Goal: Task Accomplishment & Management: Manage account settings

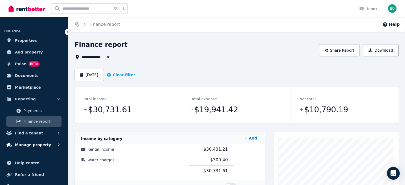
click at [33, 143] on span "Manage property" at bounding box center [33, 145] width 36 height 6
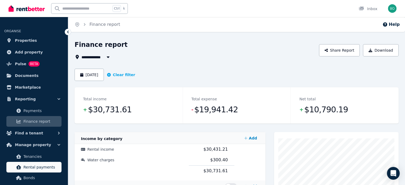
click at [41, 167] on span "Rental payments" at bounding box center [41, 167] width 36 height 6
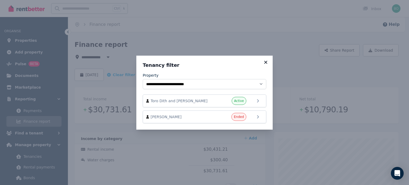
click at [265, 63] on icon at bounding box center [265, 62] width 5 height 5
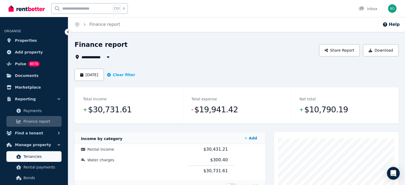
click at [38, 157] on span "Tenancies" at bounding box center [41, 156] width 36 height 6
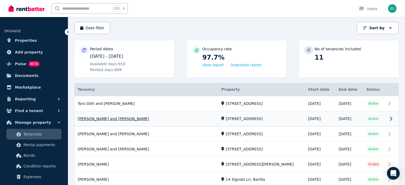
scroll to position [106, 0]
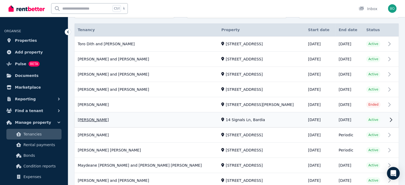
click at [84, 119] on link "View property details" at bounding box center [237, 120] width 324 height 15
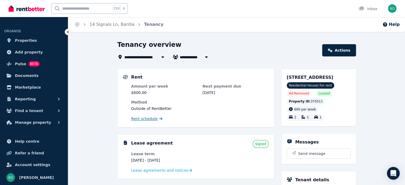
click at [143, 118] on span "Rent schedule" at bounding box center [144, 118] width 26 height 5
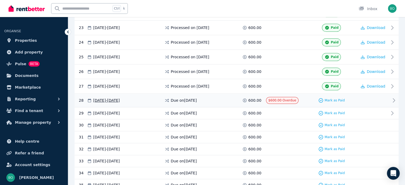
scroll to position [453, 0]
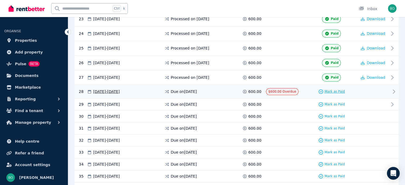
click at [331, 89] on span "Mark as Paid" at bounding box center [335, 91] width 20 height 4
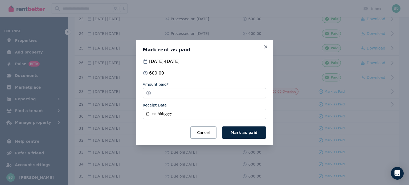
click at [149, 113] on input "Receipt Date" at bounding box center [205, 114] width 124 height 10
type input "**********"
drag, startPoint x: 177, startPoint y: 113, endPoint x: 173, endPoint y: 114, distance: 4.8
click at [171, 116] on input "**********" at bounding box center [205, 114] width 124 height 10
click at [175, 113] on input "**********" at bounding box center [205, 114] width 124 height 10
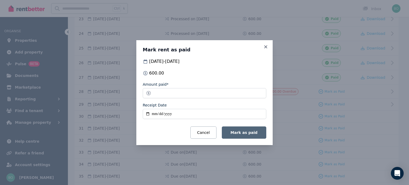
click at [243, 134] on span "Mark as paid" at bounding box center [244, 132] width 27 height 4
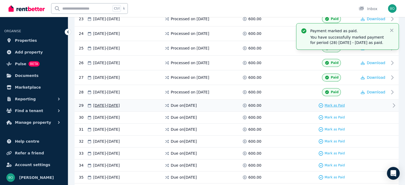
click at [337, 103] on span "Mark as Paid" at bounding box center [335, 105] width 20 height 4
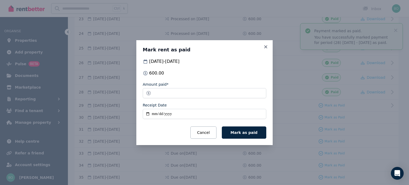
click at [149, 115] on input "Receipt Date" at bounding box center [205, 114] width 124 height 10
type input "**********"
click at [240, 132] on span "Mark as paid" at bounding box center [244, 132] width 27 height 4
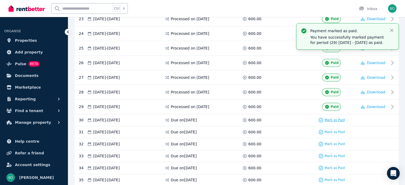
click at [341, 118] on span "Mark as Paid" at bounding box center [335, 120] width 20 height 4
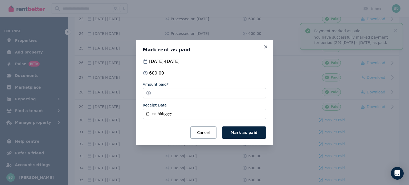
click at [147, 115] on input "Receipt Date" at bounding box center [205, 114] width 124 height 10
type input "**********"
click at [243, 131] on span "Mark as paid" at bounding box center [244, 132] width 27 height 4
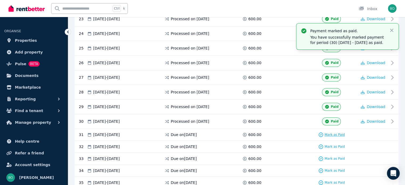
click at [338, 133] on span "Mark as Paid" at bounding box center [335, 135] width 20 height 4
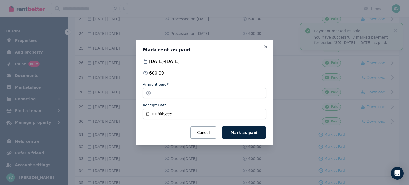
click at [159, 116] on input "Receipt Date" at bounding box center [205, 114] width 124 height 10
click at [158, 114] on input "Receipt Date" at bounding box center [205, 114] width 124 height 10
click at [147, 115] on input "Receipt Date" at bounding box center [205, 114] width 124 height 10
type input "**********"
click at [252, 132] on span "Mark as paid" at bounding box center [244, 132] width 27 height 4
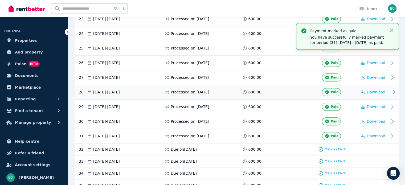
click at [369, 90] on span "Download" at bounding box center [376, 92] width 19 height 4
click at [374, 105] on span "Download" at bounding box center [376, 107] width 19 height 4
click at [375, 119] on span "Download" at bounding box center [376, 121] width 19 height 4
click at [376, 134] on span "Download" at bounding box center [376, 136] width 19 height 4
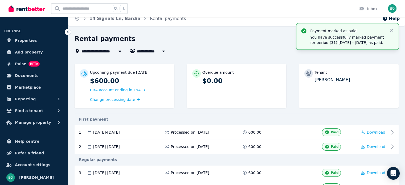
scroll to position [0, 0]
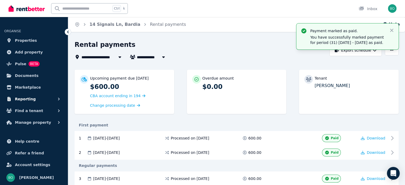
click at [28, 99] on span "Reporting" at bounding box center [25, 99] width 21 height 6
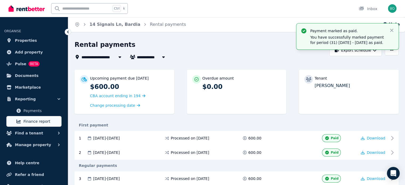
click at [31, 121] on span "Finance report" at bounding box center [41, 121] width 36 height 6
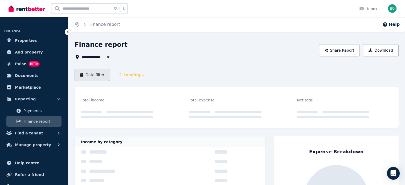
click at [100, 77] on button "Date filter" at bounding box center [92, 75] width 35 height 12
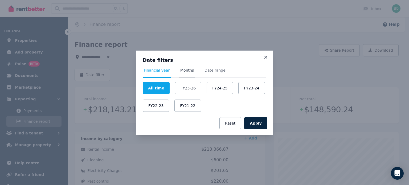
click at [182, 71] on span "Months" at bounding box center [187, 70] width 14 height 5
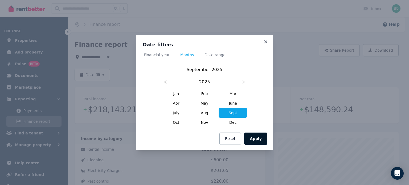
click at [257, 139] on button "Apply" at bounding box center [255, 139] width 23 height 12
